Goal: Task Accomplishment & Management: Manage account settings

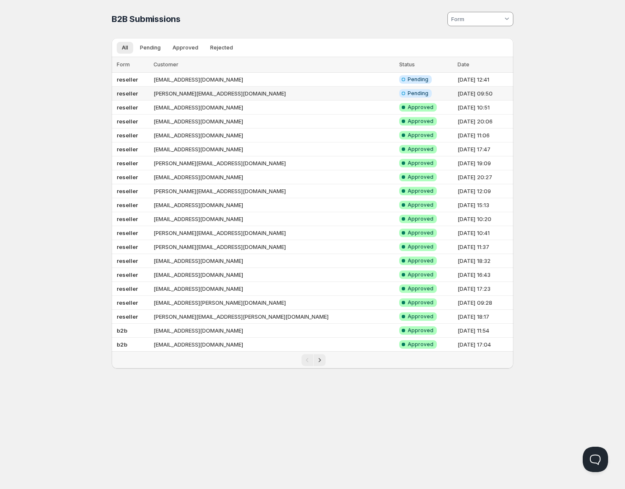
click at [148, 98] on td "reseller" at bounding box center [131, 94] width 39 height 14
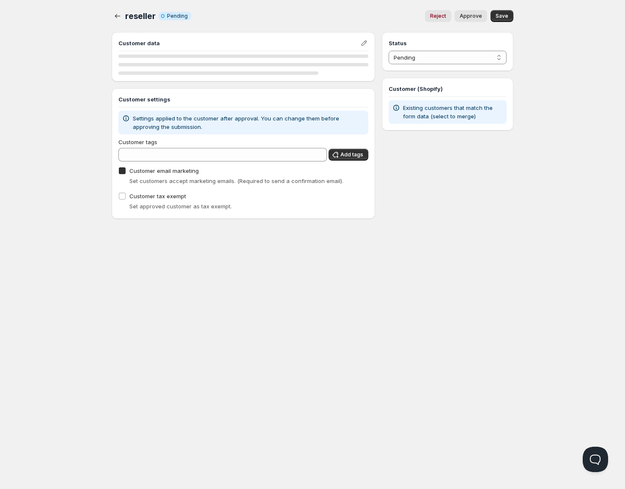
checkbox input "true"
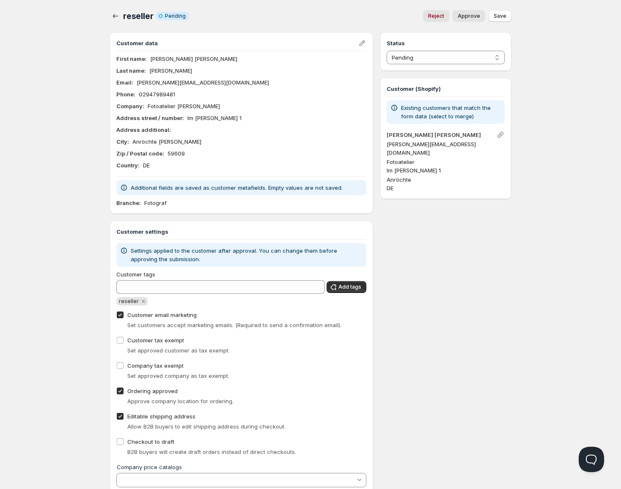
click at [467, 16] on span "Approve" at bounding box center [469, 16] width 22 height 7
select select "1"
click at [116, 16] on icon "button" at bounding box center [115, 16] width 8 height 8
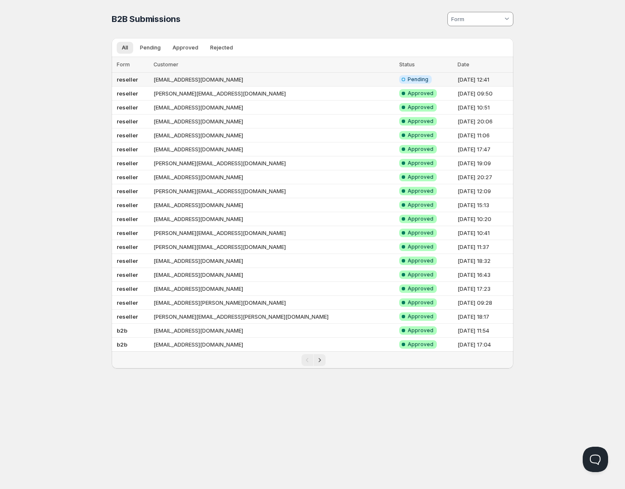
click at [151, 81] on td "reseller" at bounding box center [131, 80] width 39 height 14
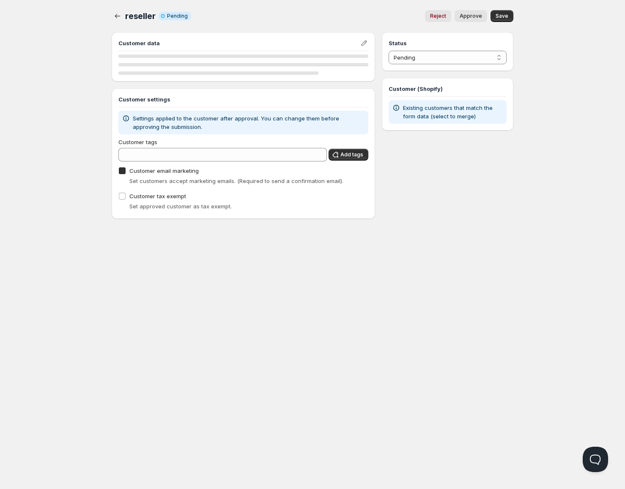
checkbox input "true"
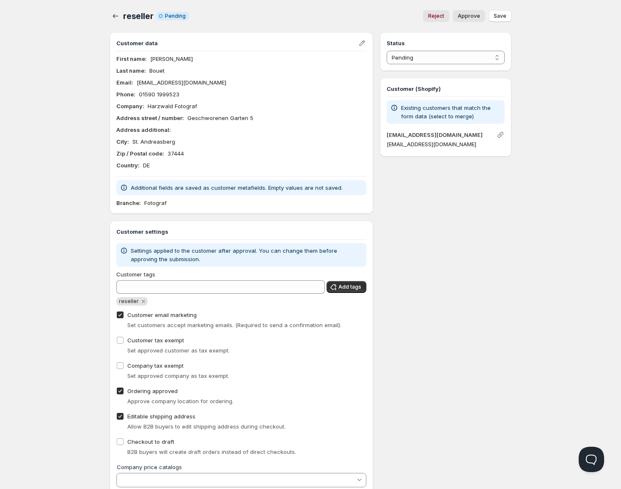
click at [461, 20] on button "Approve" at bounding box center [469, 16] width 33 height 12
select select "0"
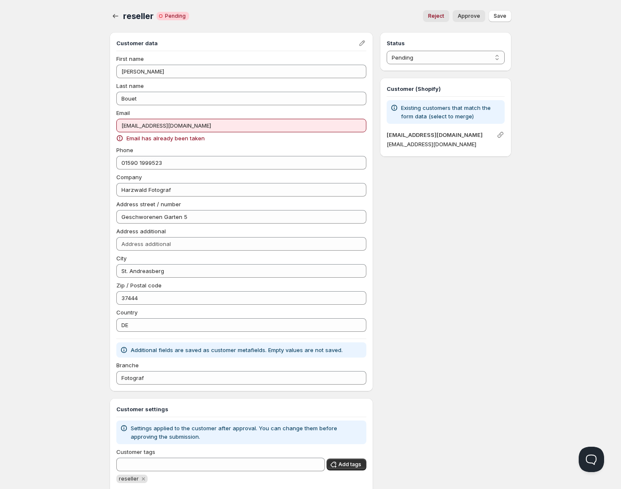
click at [151, 139] on span "Email has already been taken" at bounding box center [165, 138] width 78 height 8
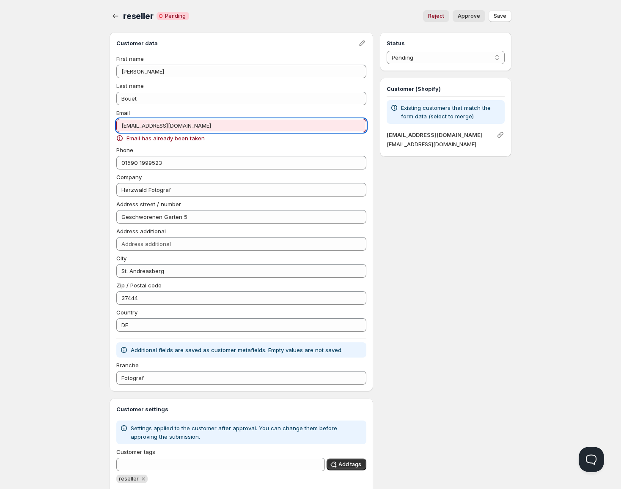
click at [154, 127] on input "[EMAIL_ADDRESS][DOMAIN_NAME]" at bounding box center [241, 126] width 250 height 14
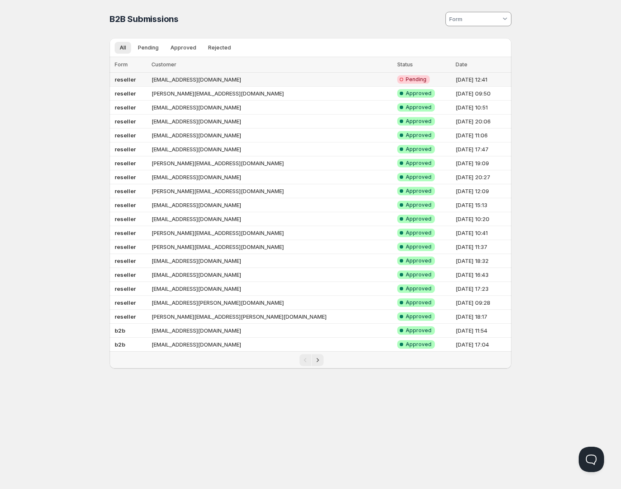
click at [149, 80] on td "reseller" at bounding box center [129, 80] width 39 height 14
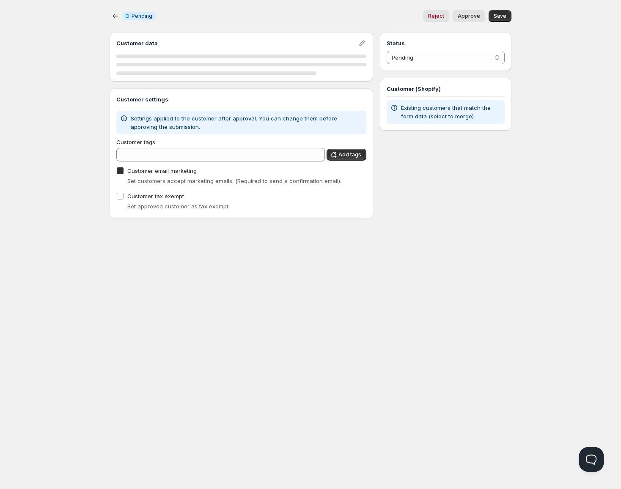
checkbox input "true"
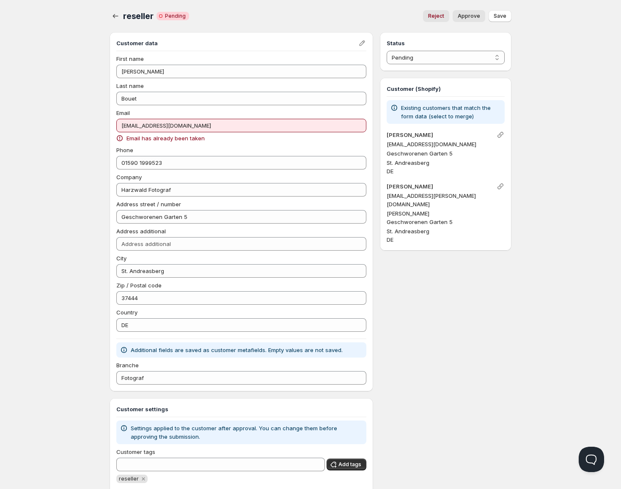
click at [473, 16] on span "Approve" at bounding box center [469, 16] width 22 height 7
select select "1"
